Goal: Information Seeking & Learning: Learn about a topic

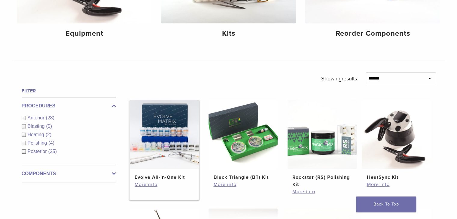
scroll to position [150, 0]
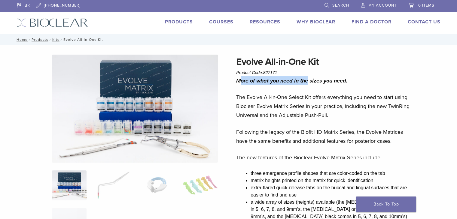
drag, startPoint x: 242, startPoint y: 82, endPoint x: 307, endPoint y: 82, distance: 65.5
click at [307, 82] on icon "More of what you need in the sizes you need." at bounding box center [291, 80] width 111 height 7
click at [240, 111] on p "The Evolve All-in-One Select Kit offers everything you need to start using Bioc…" at bounding box center [324, 106] width 177 height 27
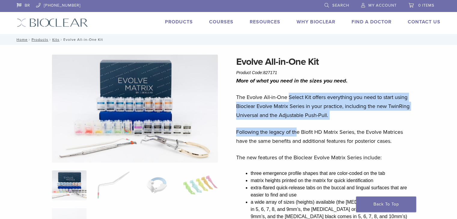
drag, startPoint x: 290, startPoint y: 98, endPoint x: 298, endPoint y: 128, distance: 31.5
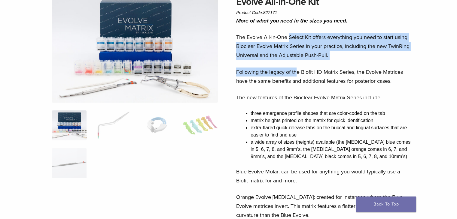
scroll to position [90, 0]
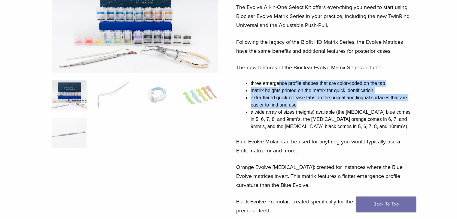
drag, startPoint x: 278, startPoint y: 84, endPoint x: 311, endPoint y: 104, distance: 38.7
click at [311, 104] on ul "three emergence profile shapes that are color-coded on the tab matrix heights p…" at bounding box center [331, 105] width 162 height 50
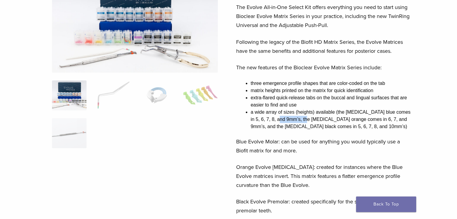
drag, startPoint x: 291, startPoint y: 118, endPoint x: 301, endPoint y: 117, distance: 10.3
click at [301, 117] on li "a wide array of sizes (heights) available (the molar blue comes in 5, 6, 7, 8, …" at bounding box center [331, 120] width 162 height 22
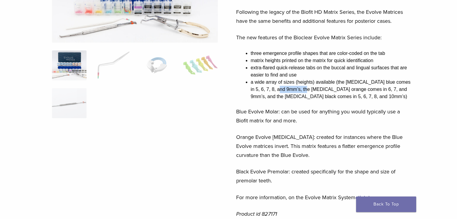
scroll to position [150, 0]
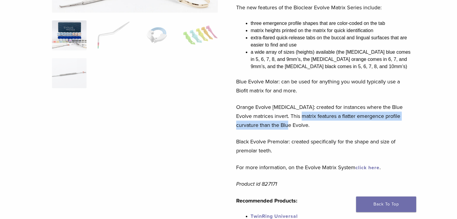
drag, startPoint x: 311, startPoint y: 117, endPoint x: 314, endPoint y: 122, distance: 5.5
click at [314, 122] on p "Orange Evolve Molar: created for instances where the Blue Evolve matrices inver…" at bounding box center [324, 116] width 177 height 27
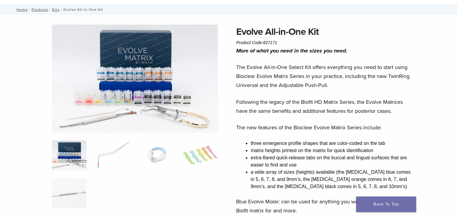
scroll to position [0, 0]
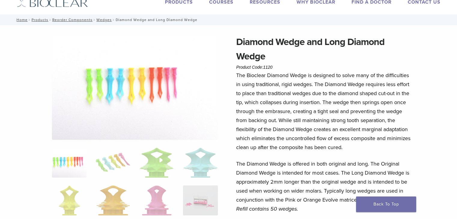
scroll to position [30, 0]
